Goal: Task Accomplishment & Management: Manage account settings

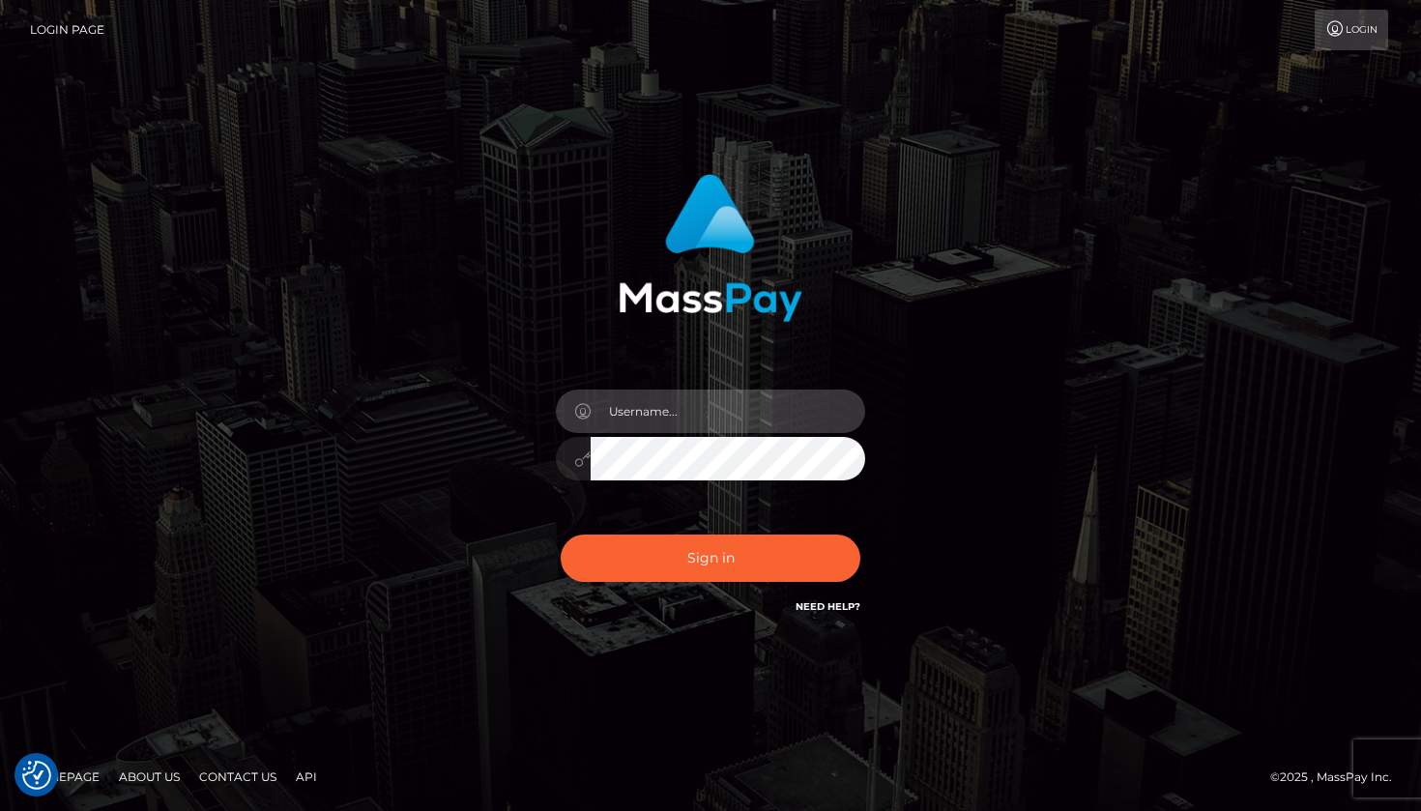
type input "[EMAIL_ADDRESS][DOMAIN_NAME]"
click at [711, 559] on button "Sign in" at bounding box center [711, 558] width 300 height 47
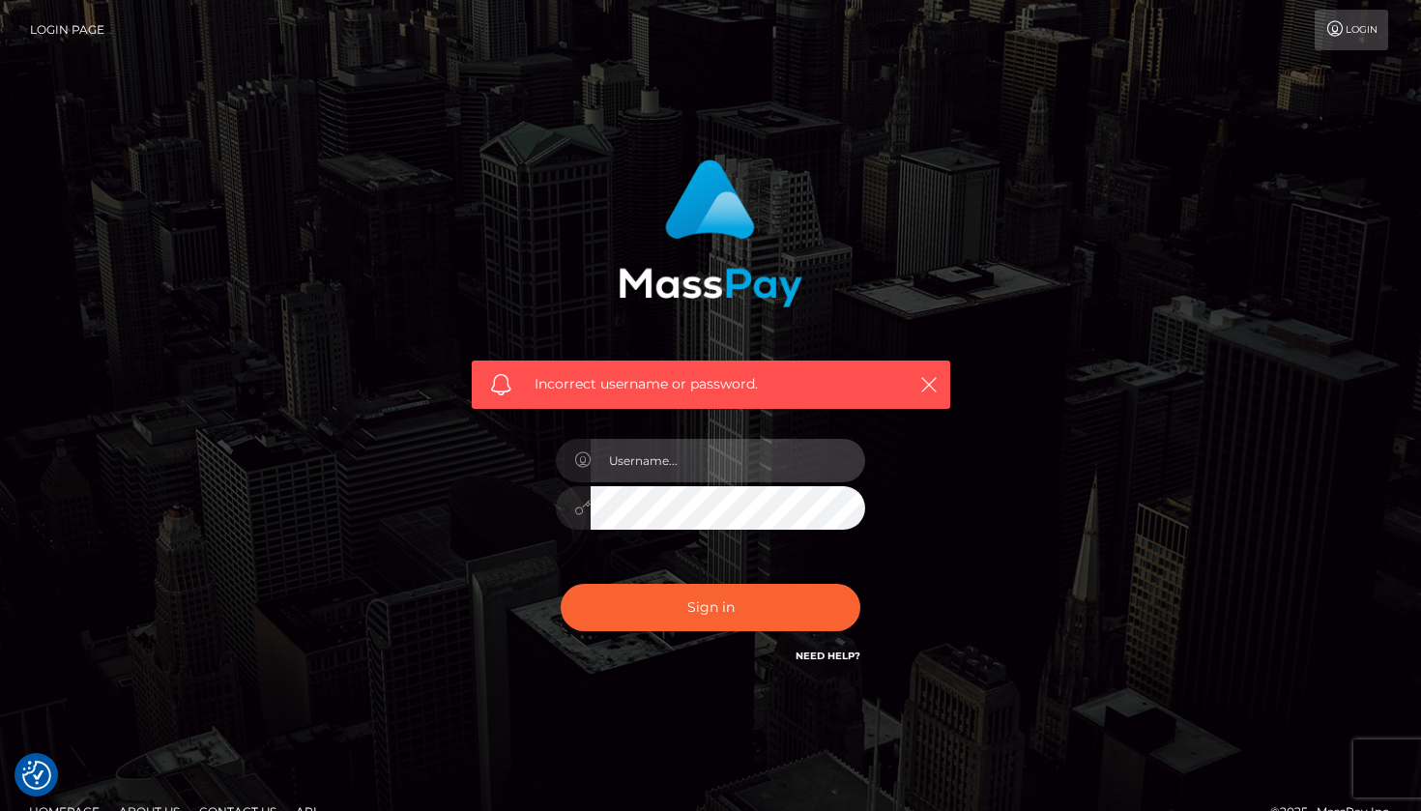
type input "[EMAIL_ADDRESS][DOMAIN_NAME]"
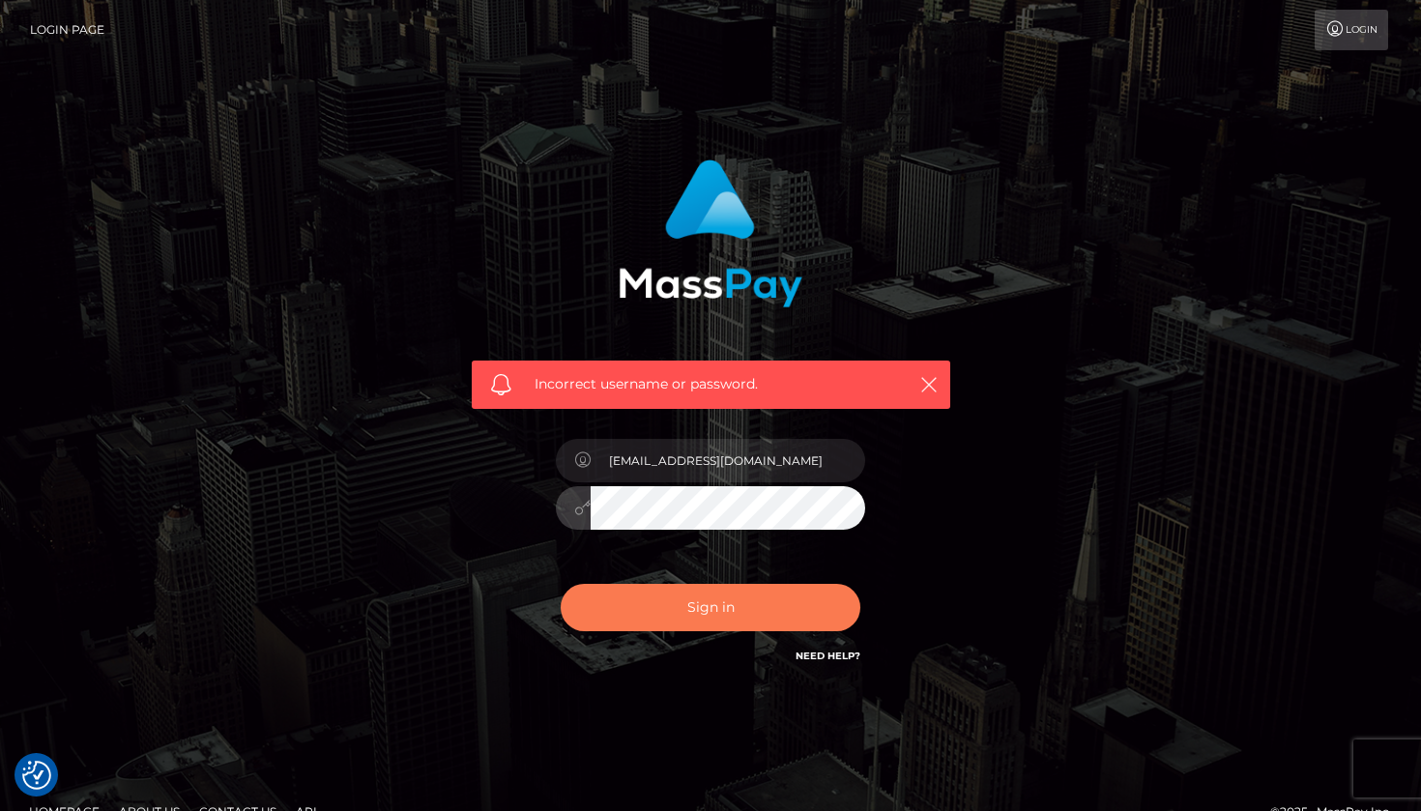
click at [734, 607] on button "Sign in" at bounding box center [711, 607] width 300 height 47
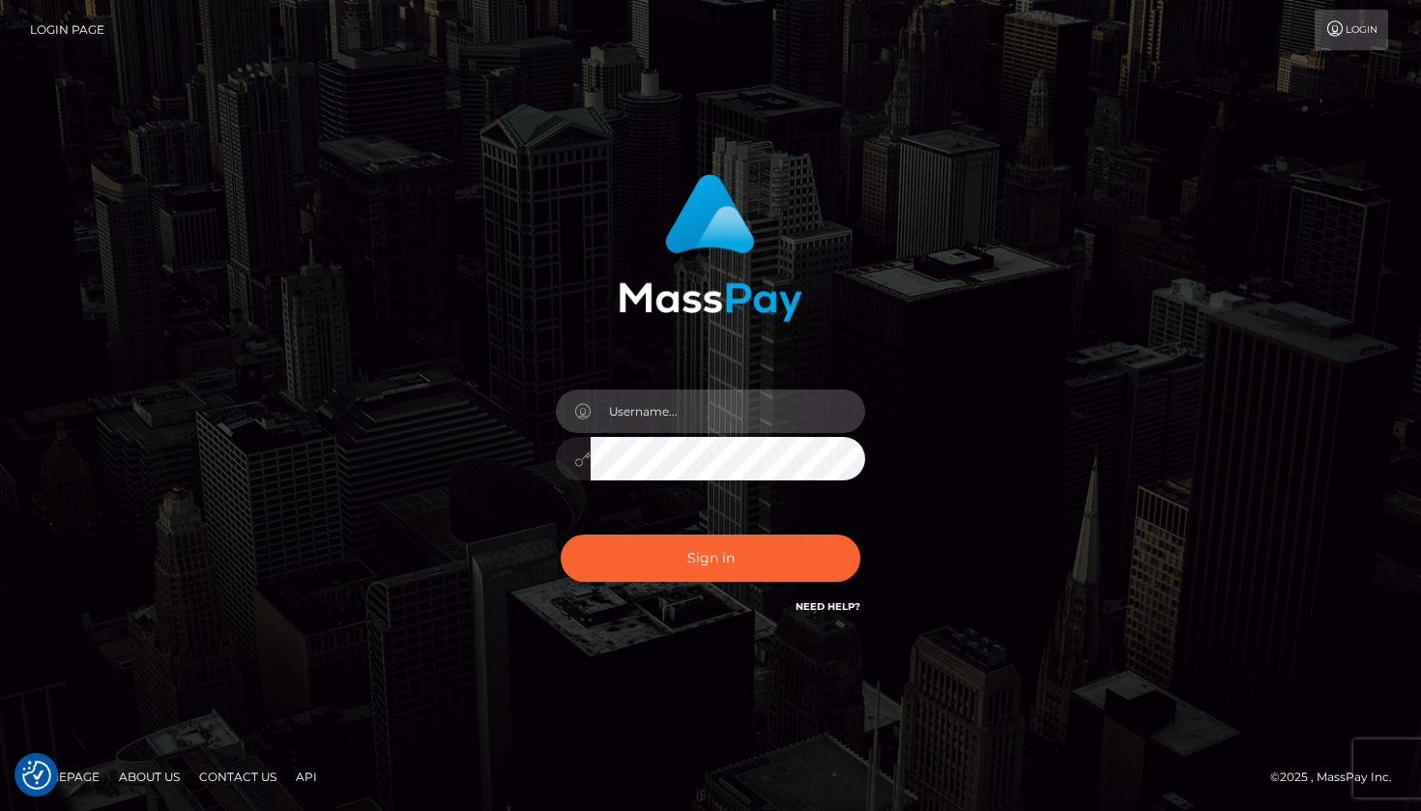
type input "[EMAIL_ADDRESS][DOMAIN_NAME]"
click at [584, 458] on icon at bounding box center [582, 458] width 16 height 15
click at [1040, 419] on div "monavariyasmin@gmail.com" at bounding box center [711, 406] width 1102 height 492
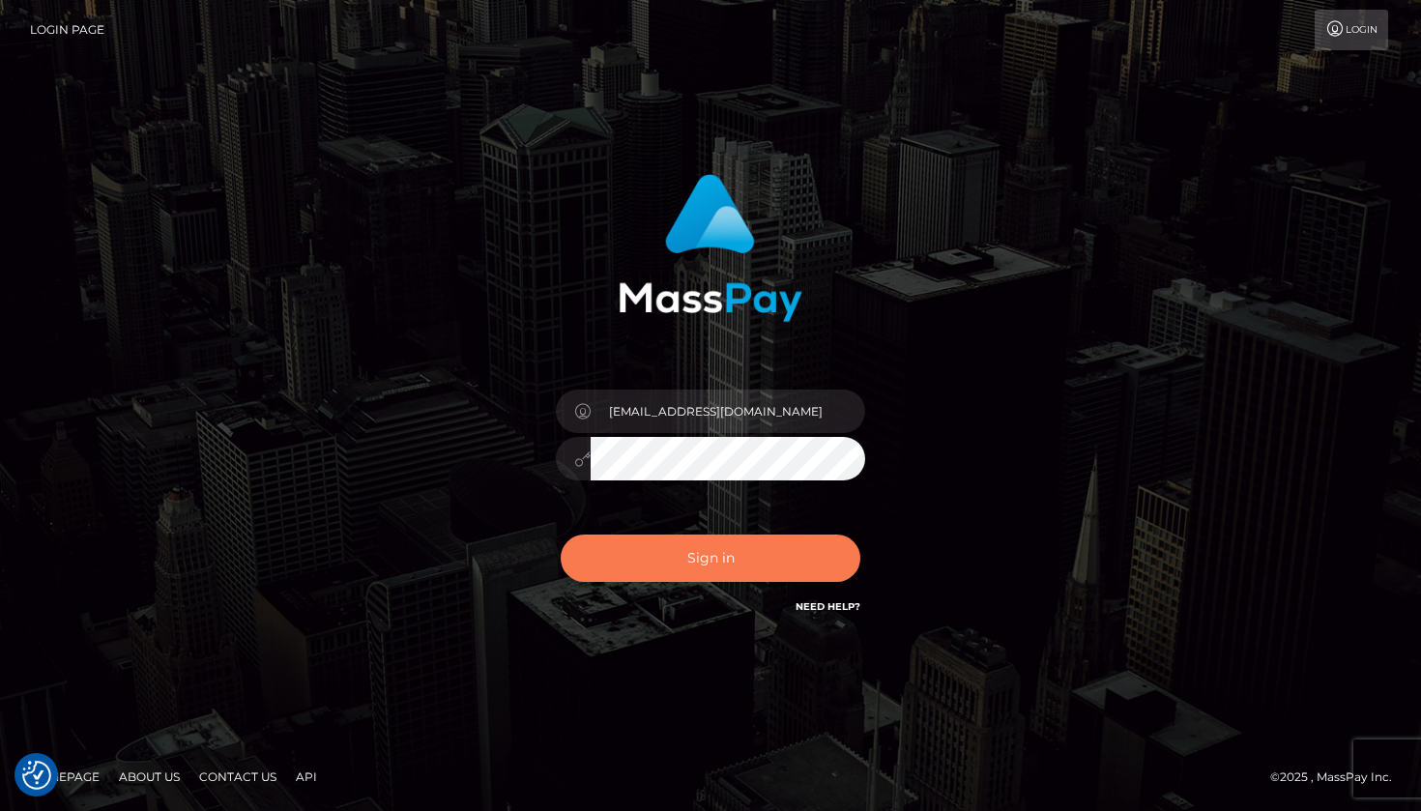
click at [756, 546] on button "Sign in" at bounding box center [711, 558] width 300 height 47
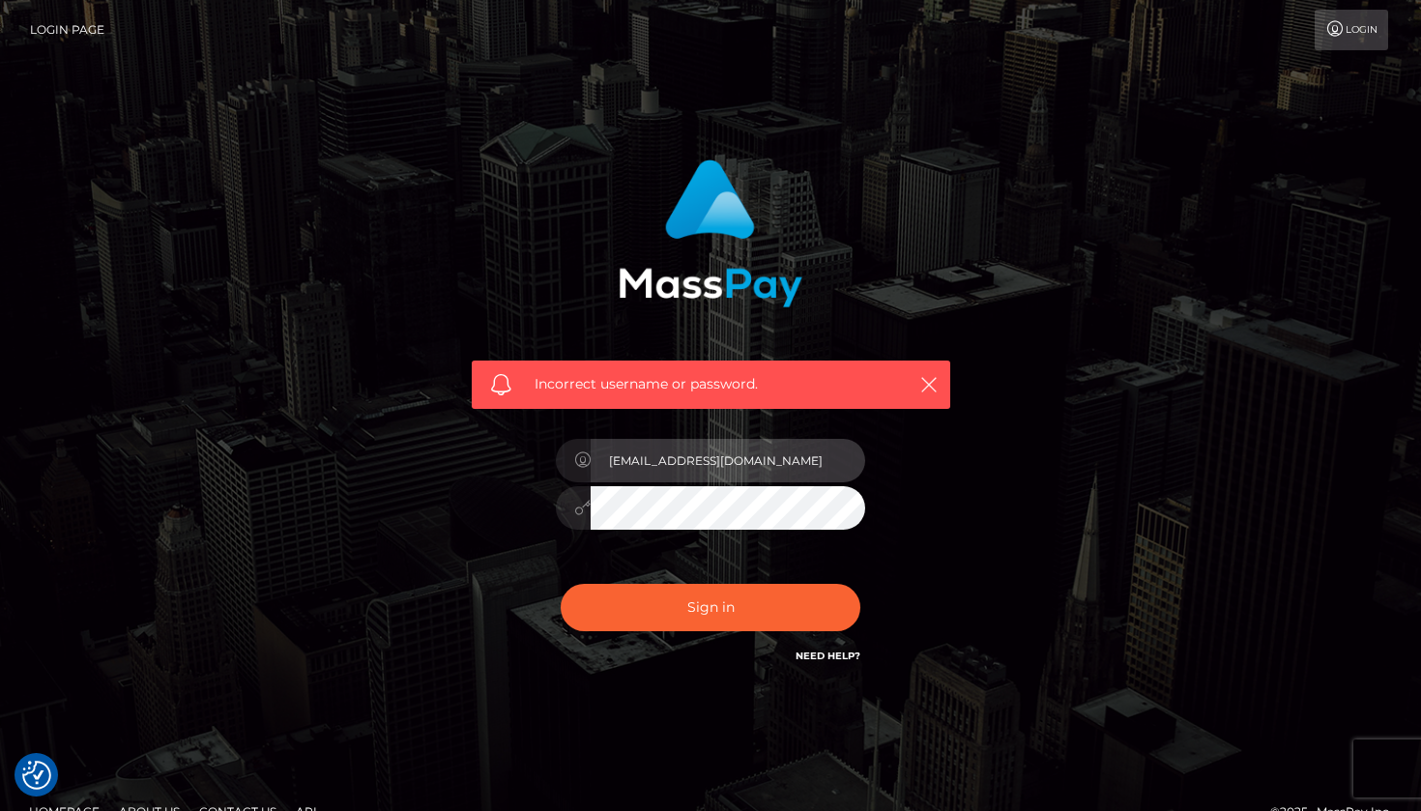
type input "bW9uYXZhcml5YXNtaW5AZ21haWwuY29t"
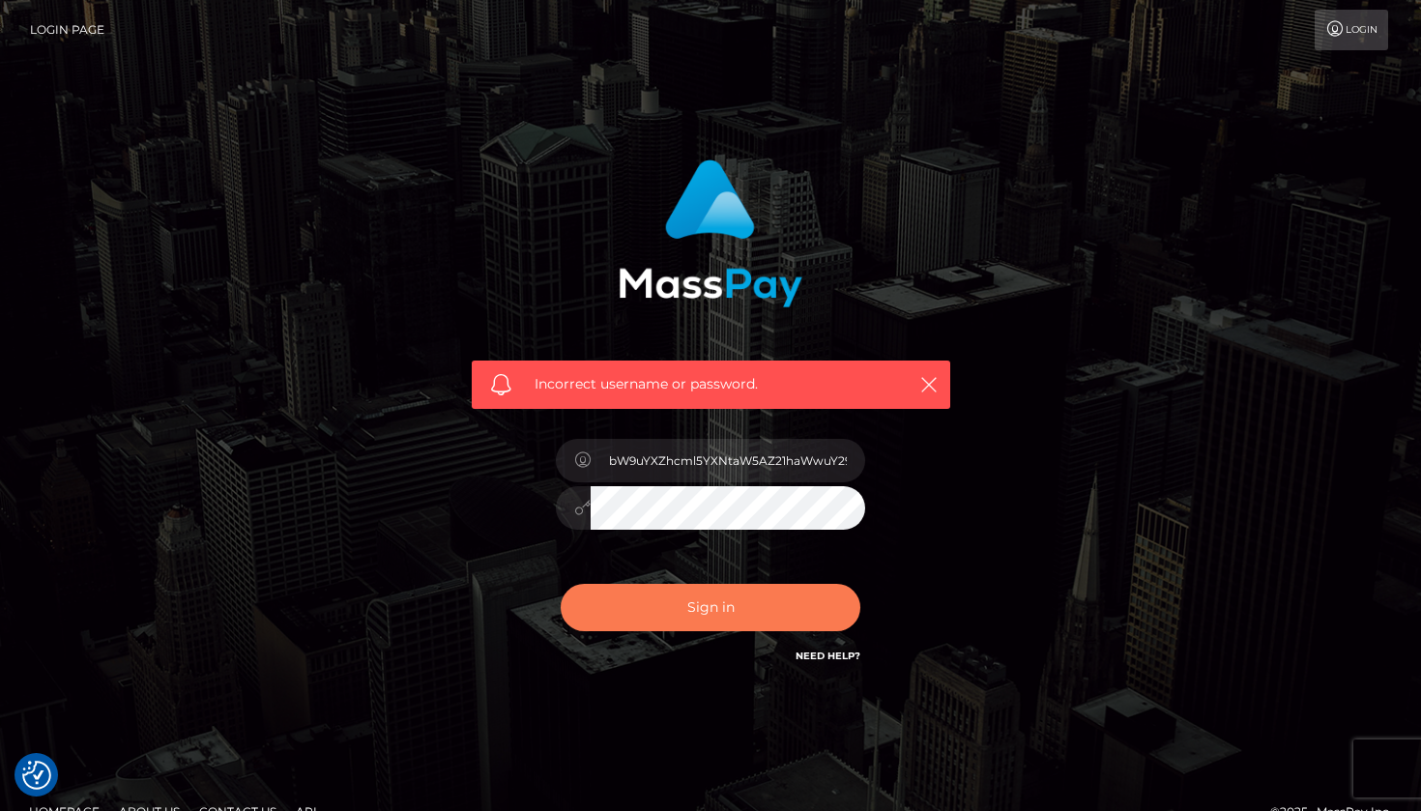
click at [712, 591] on button "Sign in" at bounding box center [711, 607] width 300 height 47
